Goal: Find specific page/section: Find specific page/section

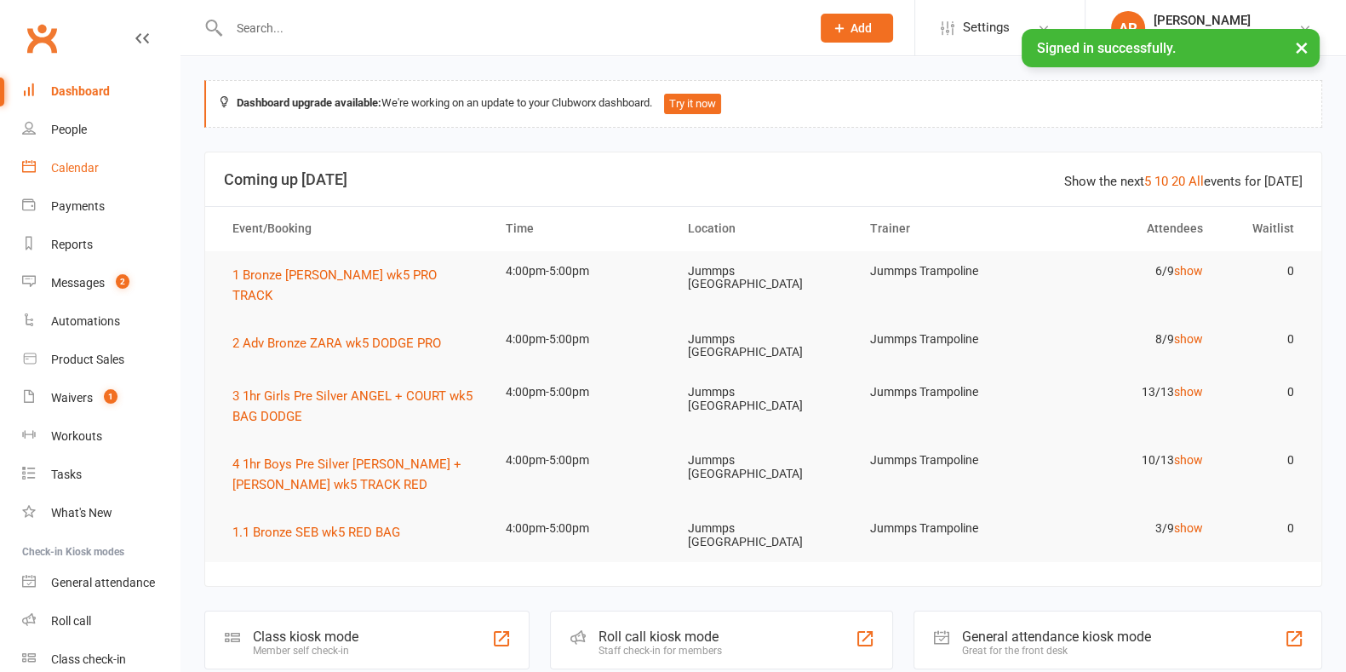
click at [87, 163] on div "Calendar" at bounding box center [75, 168] width 48 height 14
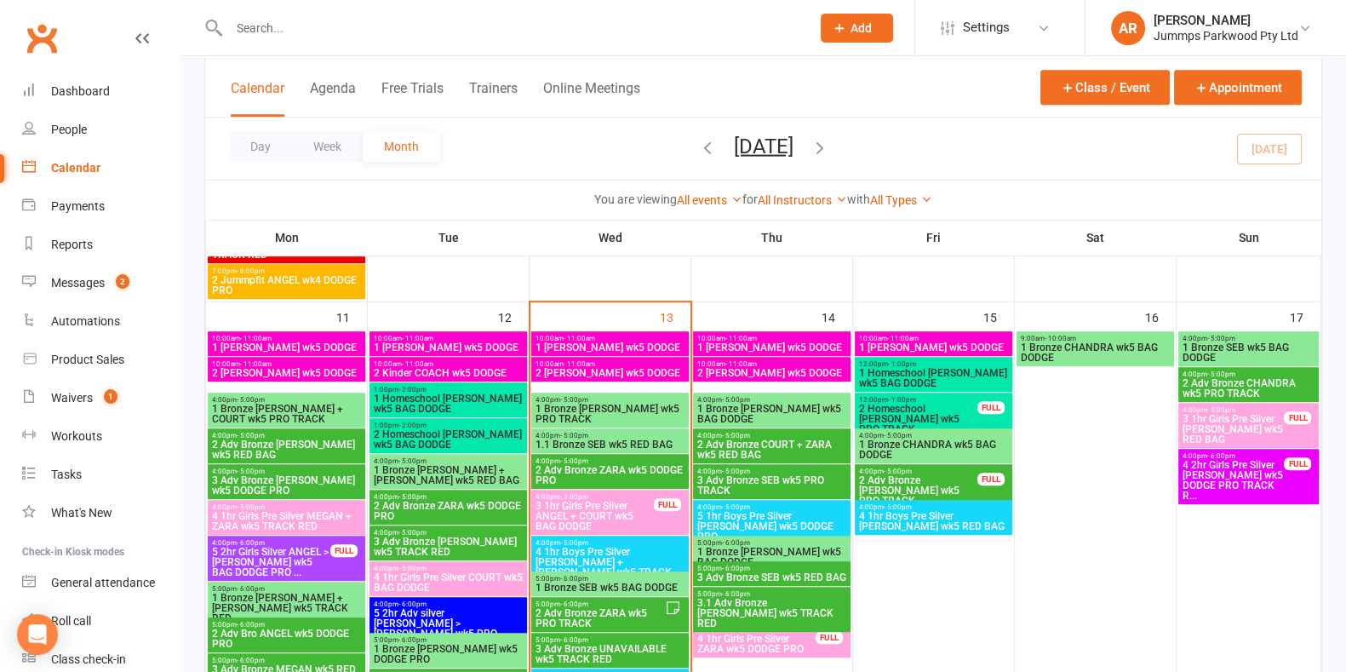
scroll to position [1374, 0]
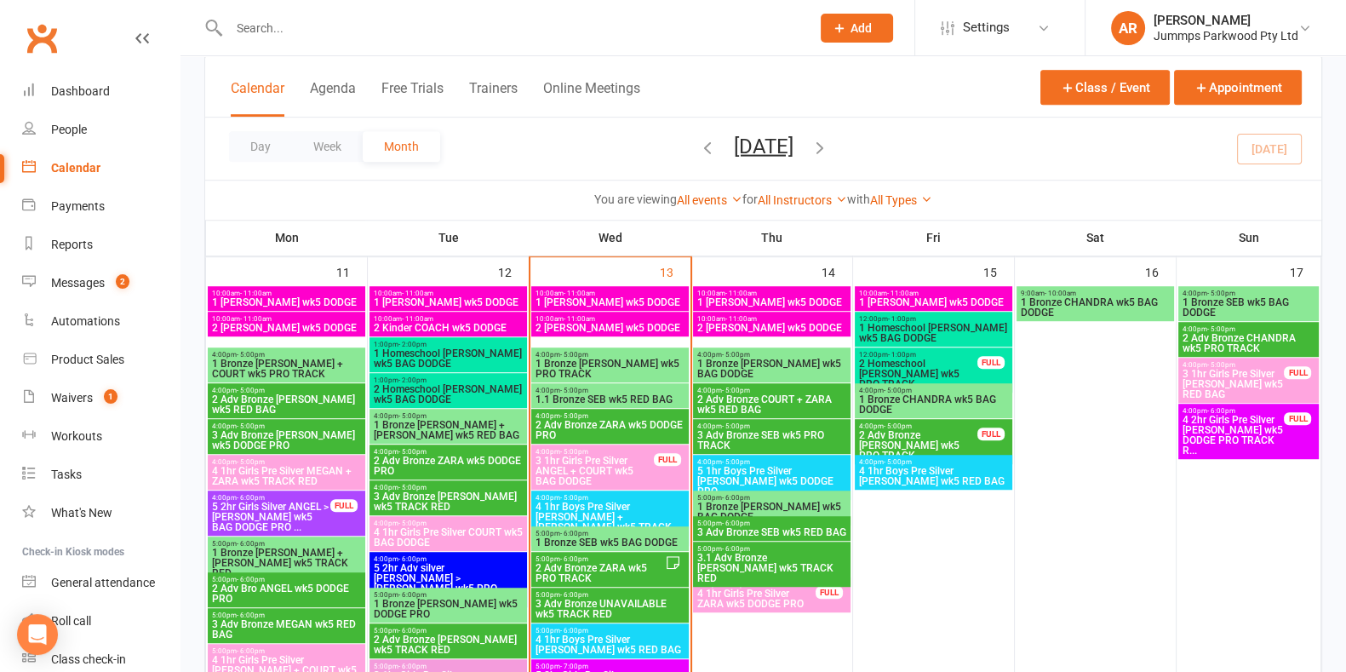
click at [633, 361] on span "1 Bronze [PERSON_NAME] wk5 PRO TRACK" at bounding box center [610, 369] width 151 height 20
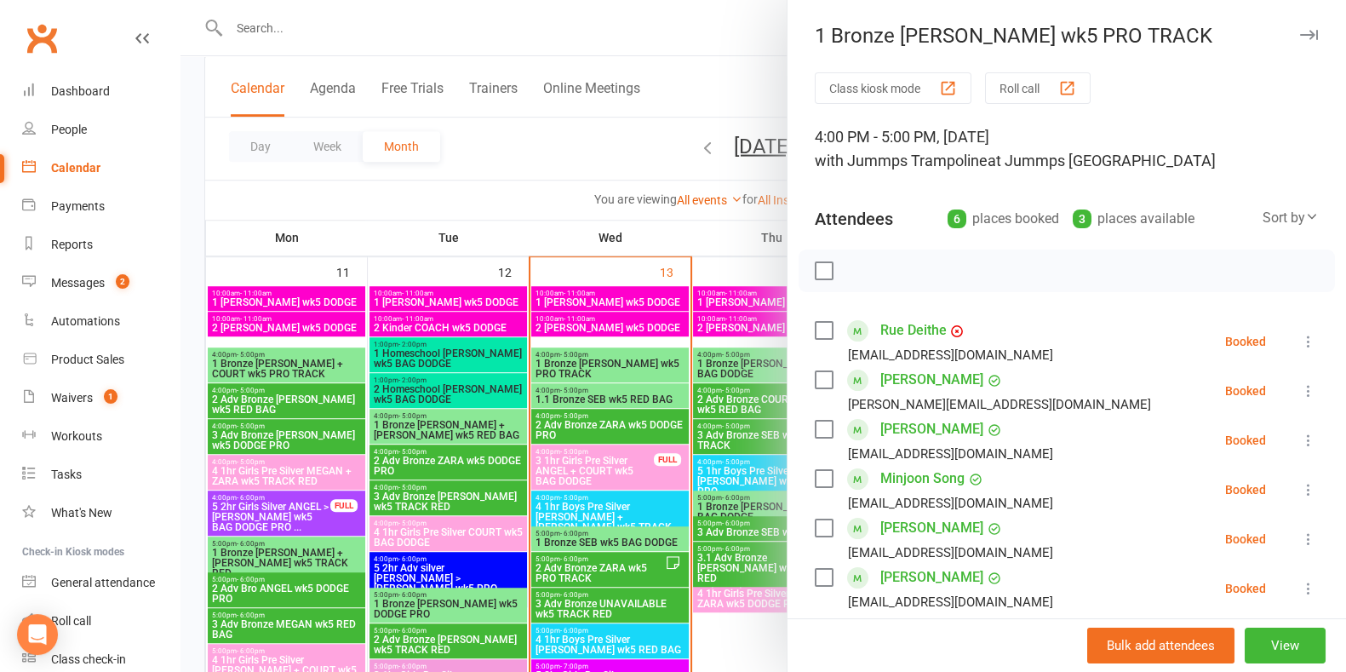
click at [554, 163] on div at bounding box center [764, 336] width 1166 height 672
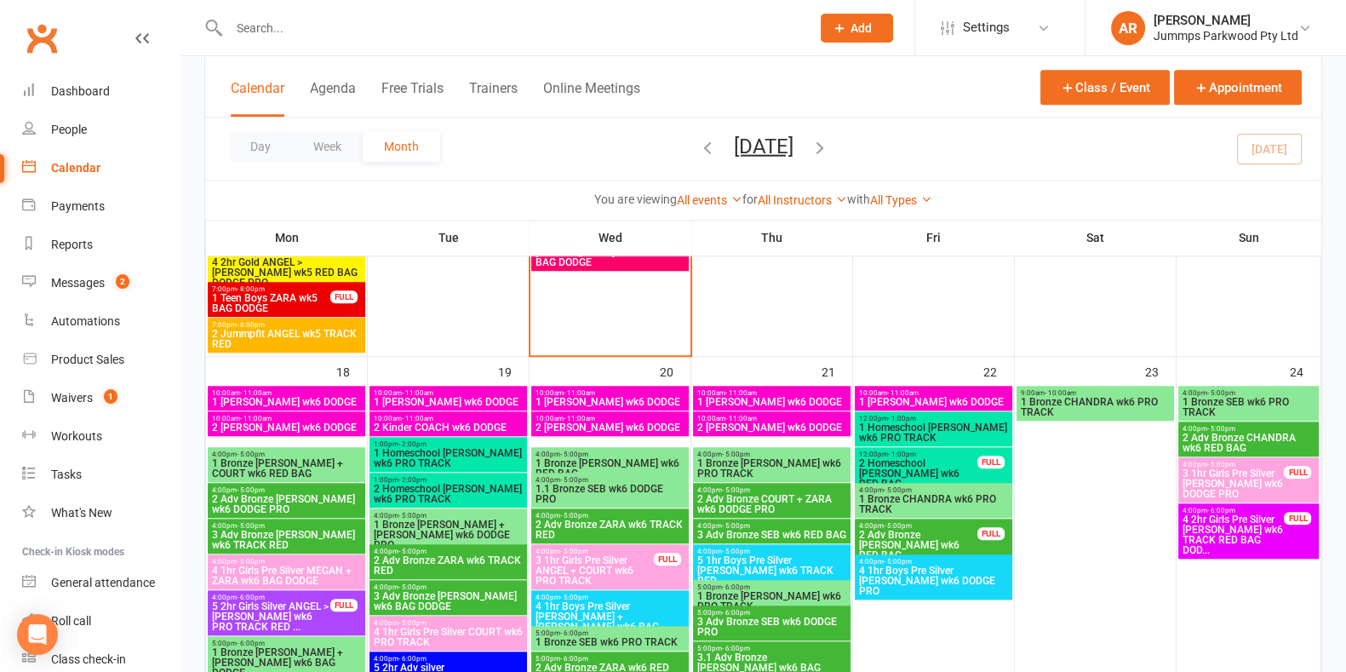
scroll to position [1932, 0]
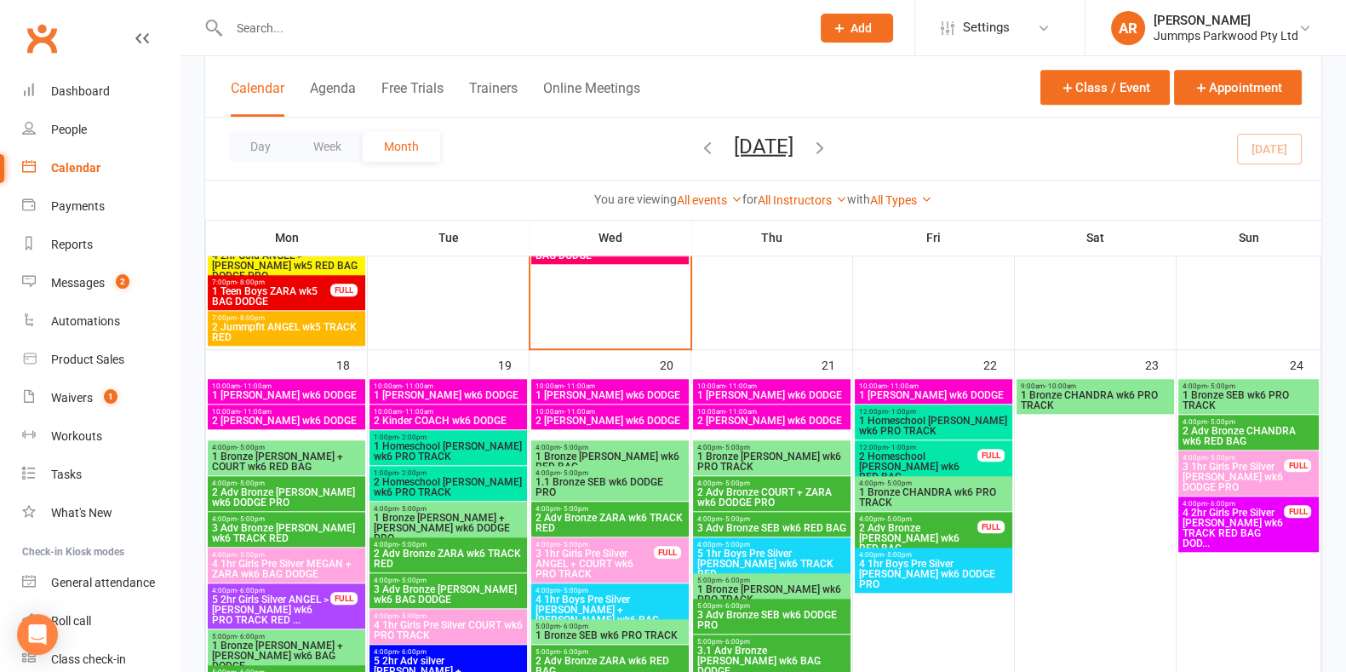
click at [630, 455] on span "1 Bronze [PERSON_NAME] wk6 RED BAG" at bounding box center [610, 461] width 151 height 20
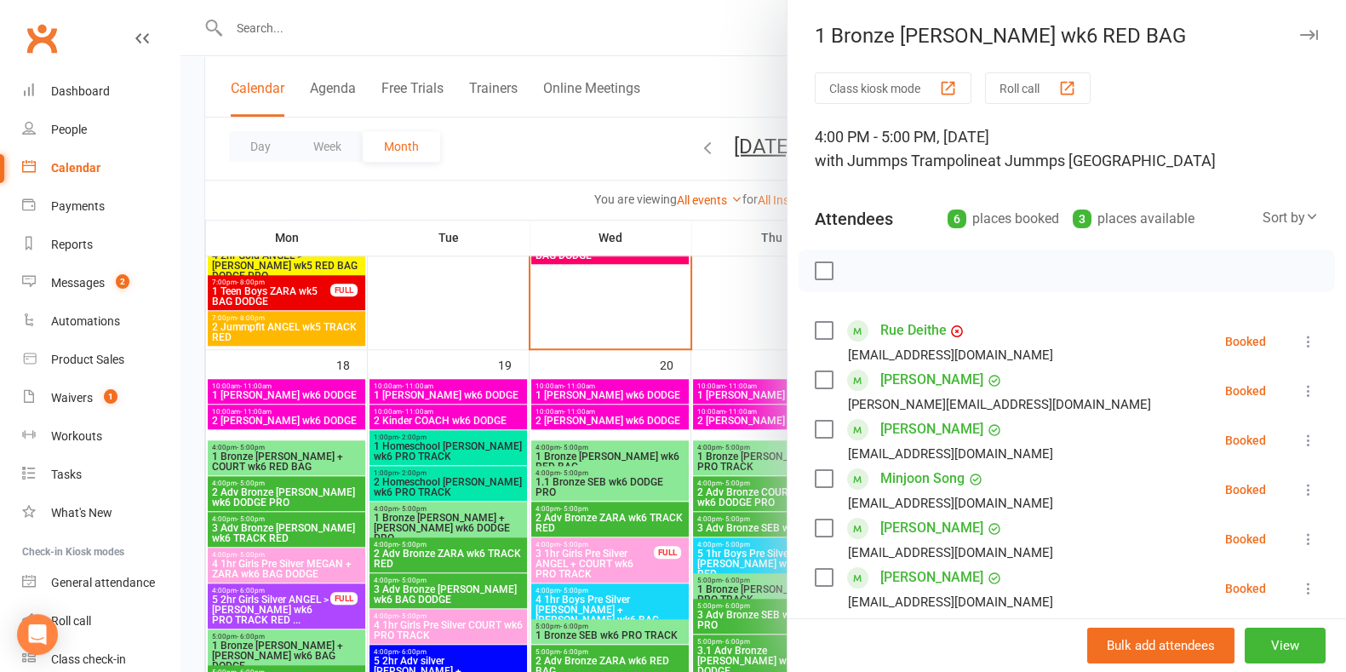
click at [594, 146] on div at bounding box center [764, 336] width 1166 height 672
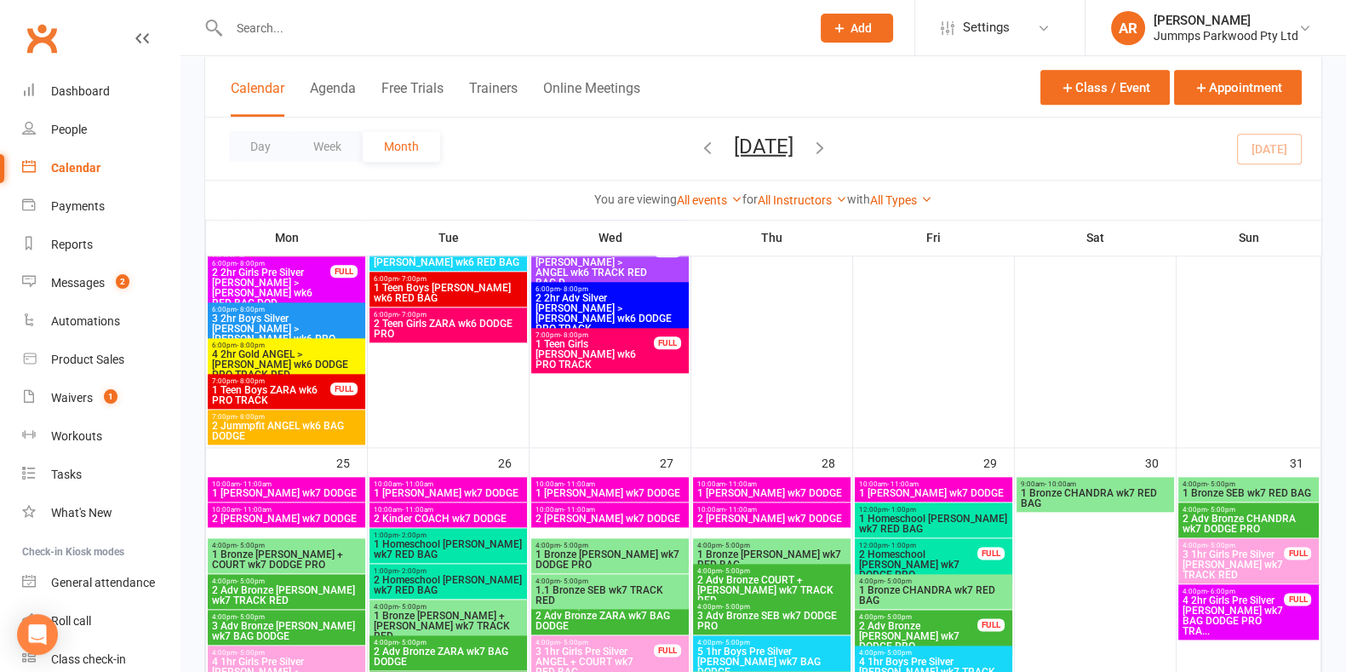
scroll to position [2595, 0]
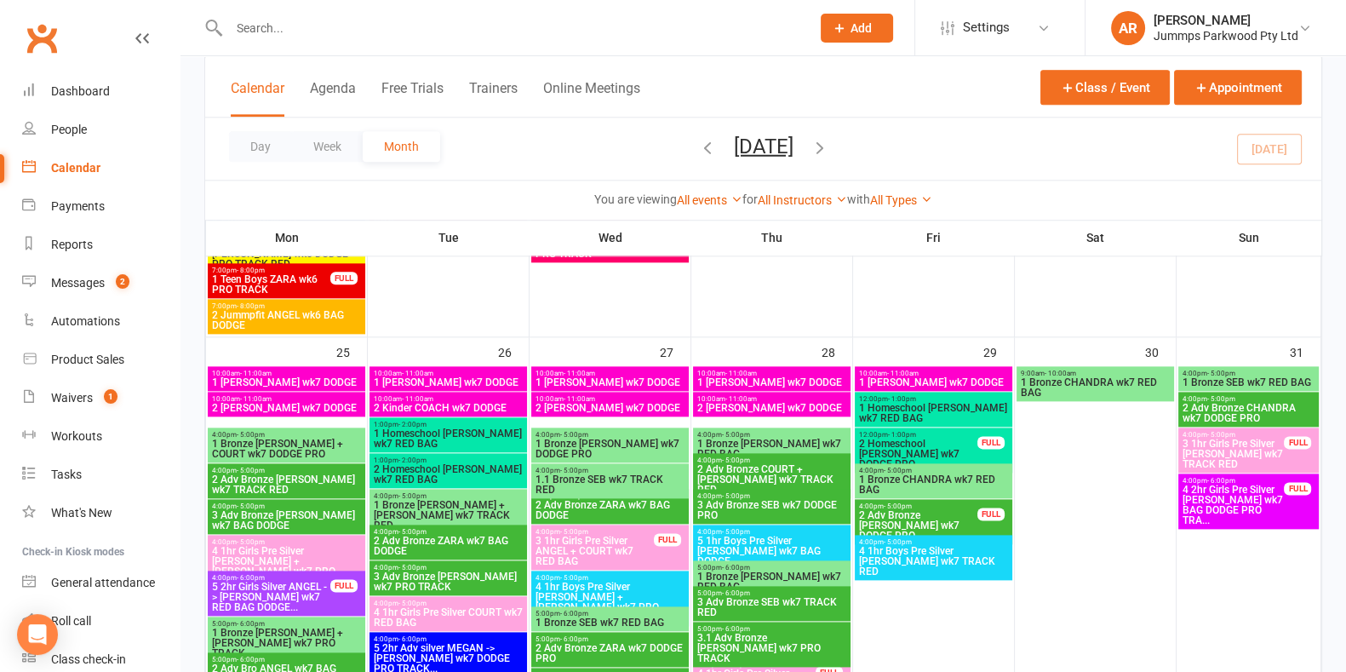
click at [621, 449] on span "1 Bronze [PERSON_NAME] wk7 DODGE PRO" at bounding box center [610, 449] width 151 height 20
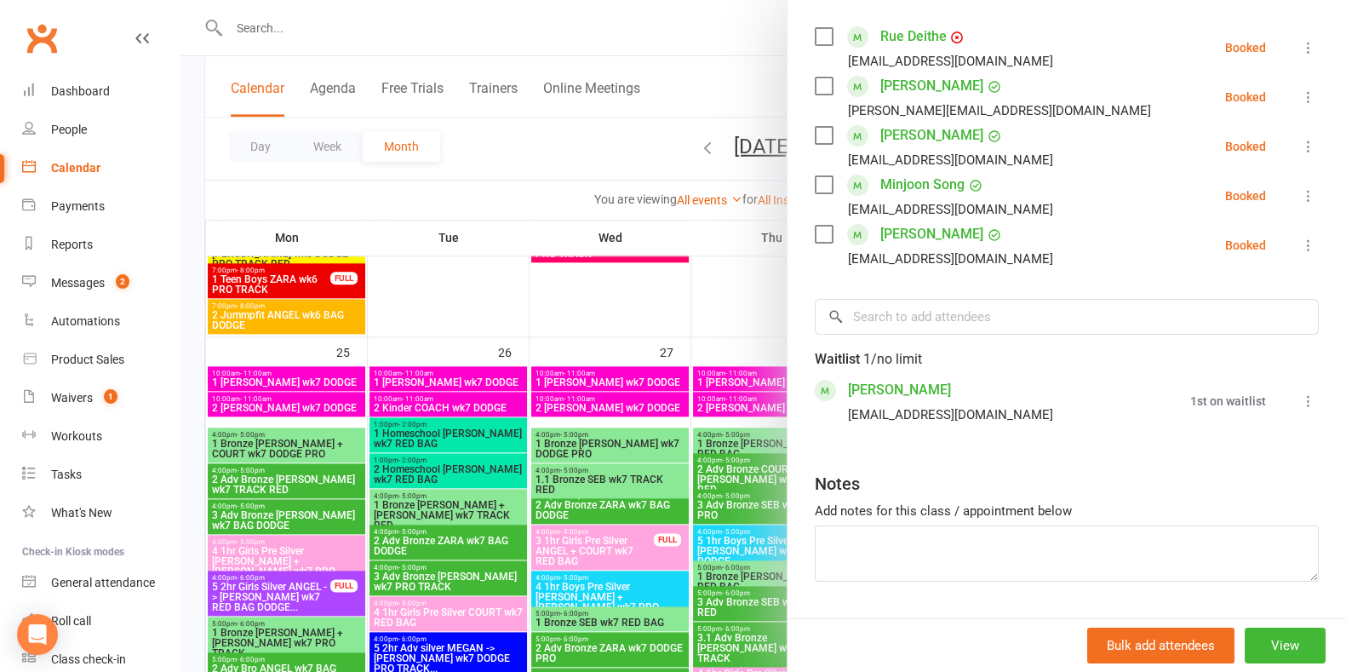
scroll to position [295, 0]
click at [895, 403] on link "[PERSON_NAME]" at bounding box center [899, 389] width 103 height 27
